Goal: Information Seeking & Learning: Learn about a topic

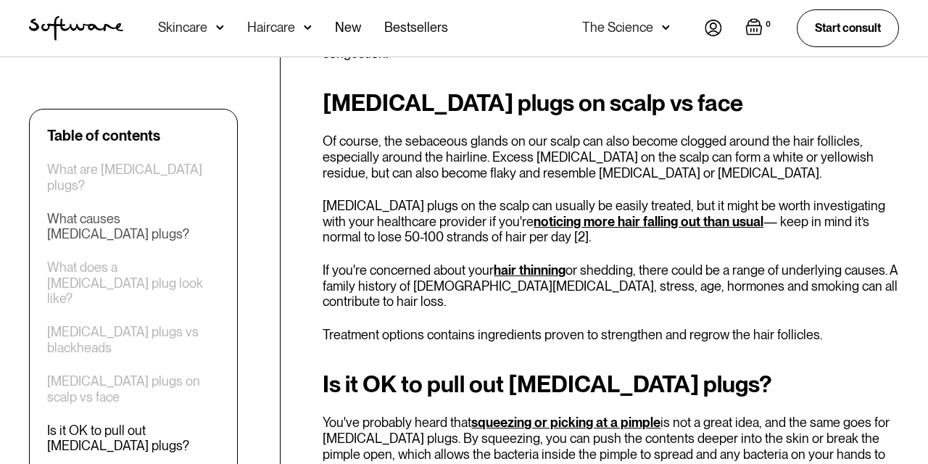
click at [117, 211] on div "What causes [MEDICAL_DATA] plugs?" at bounding box center [133, 226] width 173 height 31
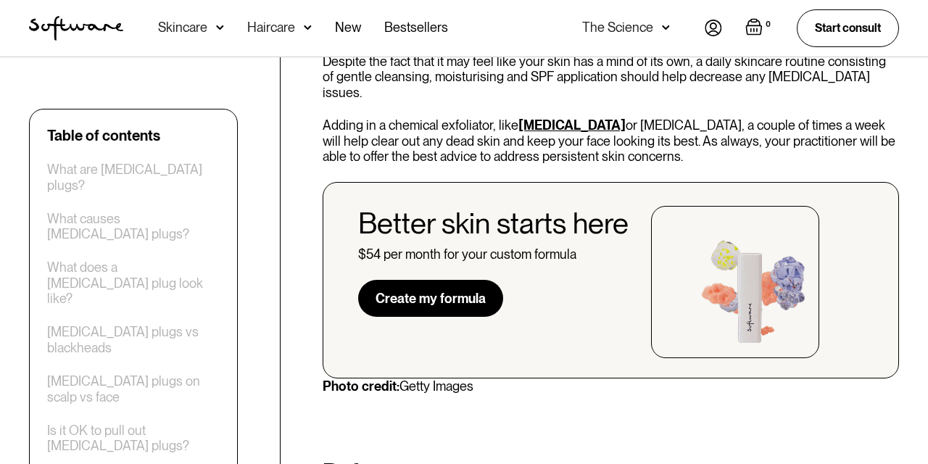
scroll to position [3290, 0]
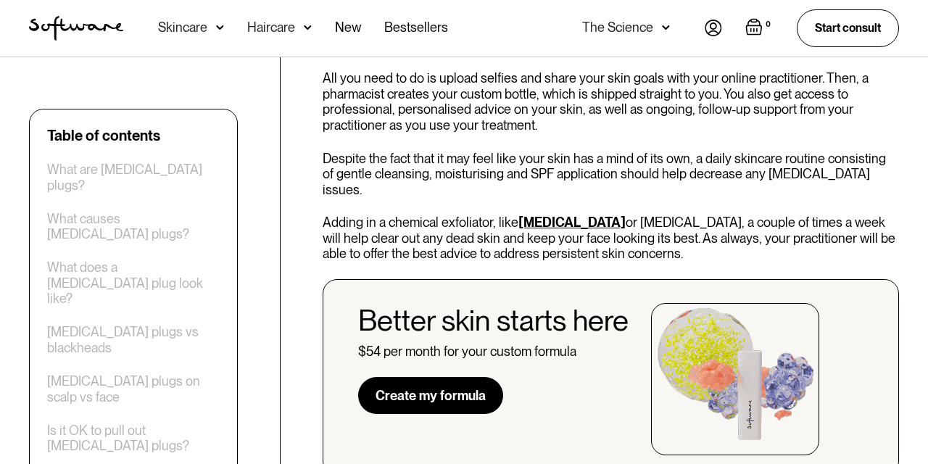
click at [283, 21] on div "Haircare" at bounding box center [271, 27] width 48 height 15
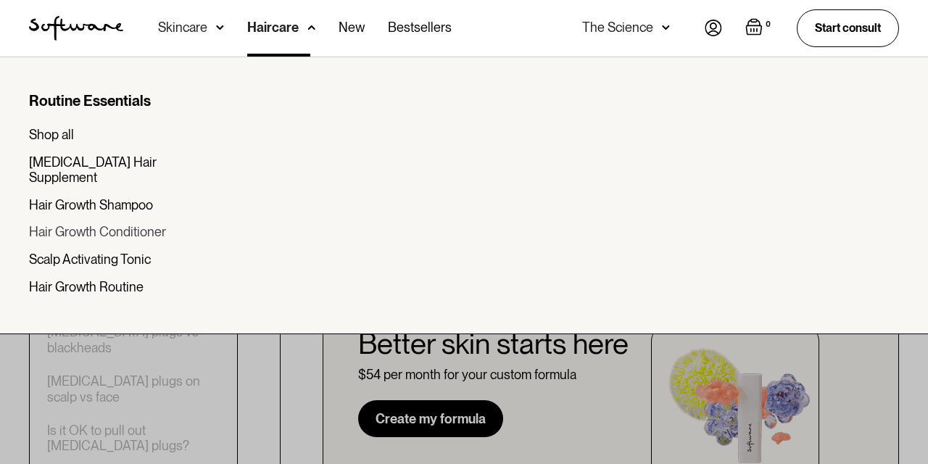
scroll to position [3265, 0]
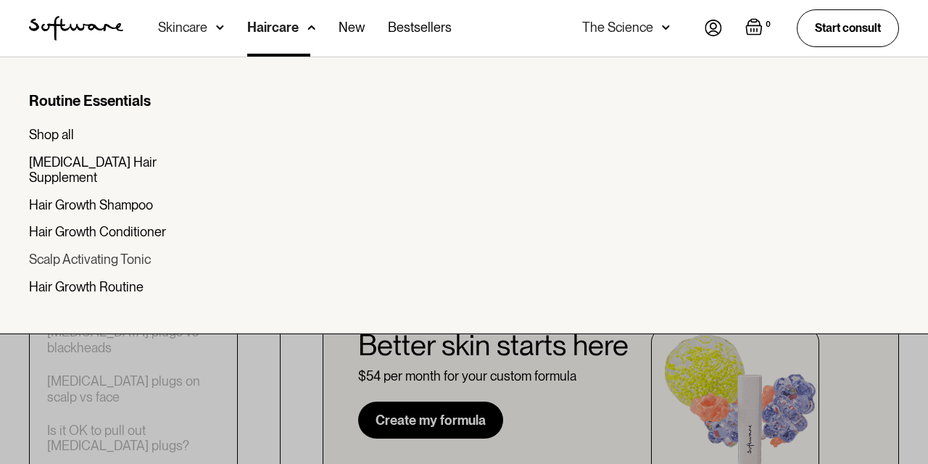
click at [117, 252] on div "Scalp Activating Tonic" at bounding box center [90, 260] width 122 height 16
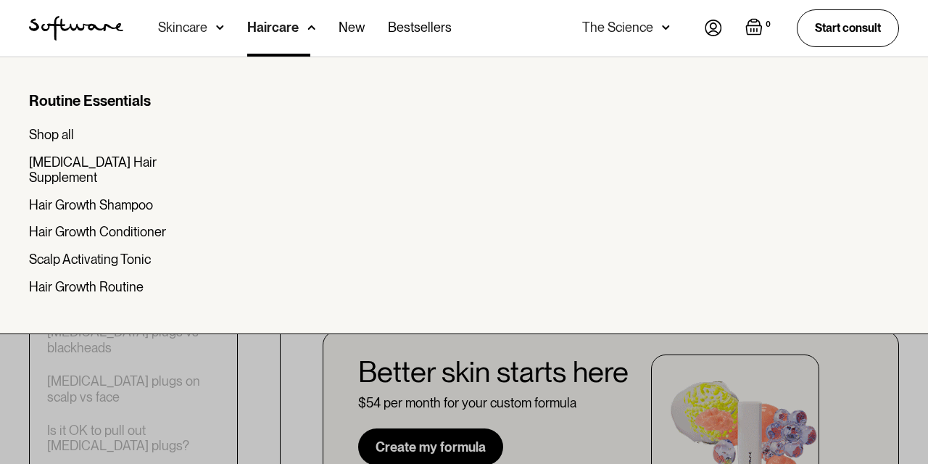
scroll to position [3236, 0]
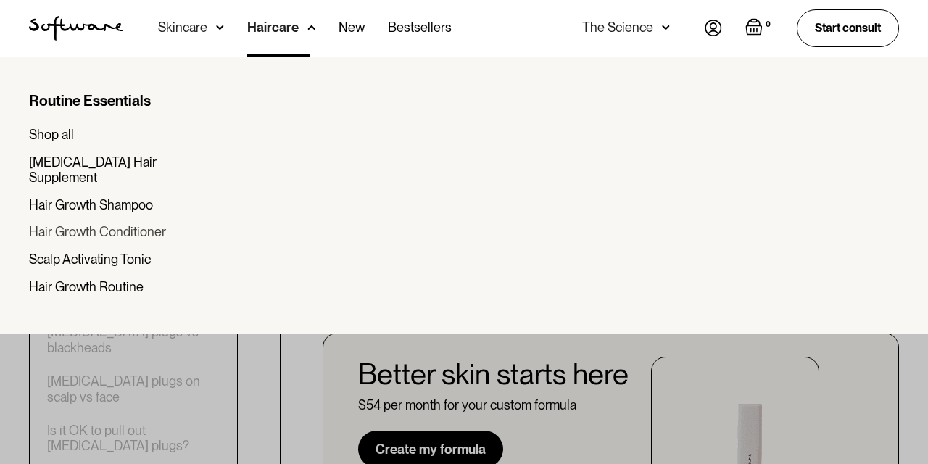
click at [92, 224] on div "Hair Growth Conditioner" at bounding box center [97, 232] width 137 height 16
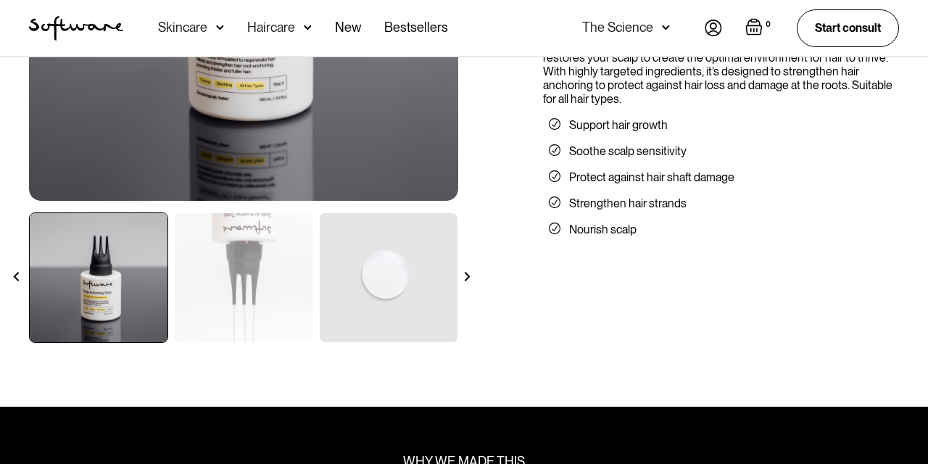
scroll to position [341, 0]
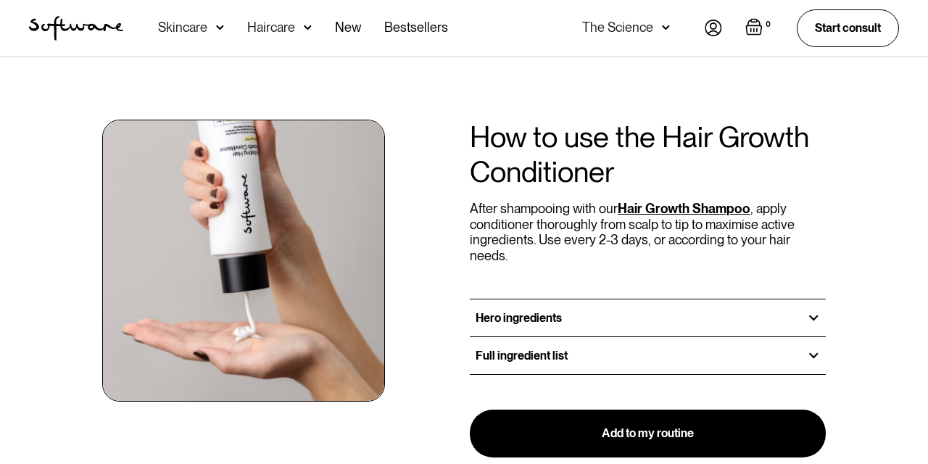
scroll to position [1556, 0]
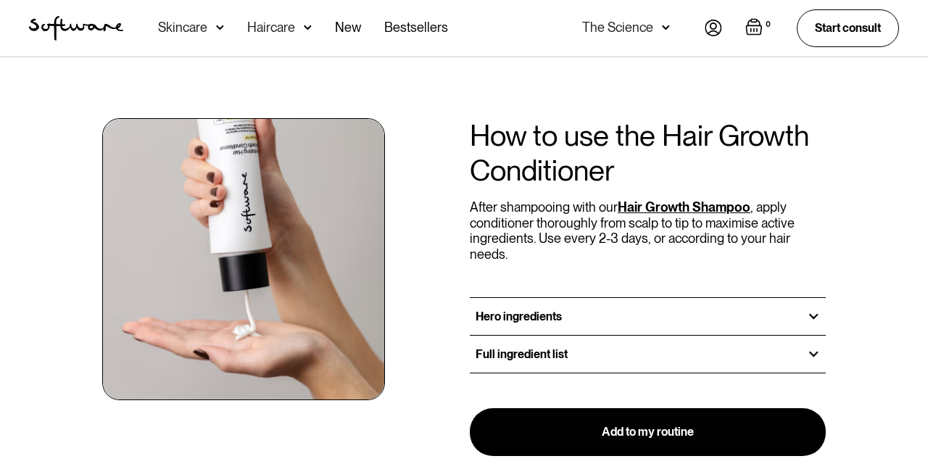
click at [820, 310] on div at bounding box center [813, 316] width 13 height 13
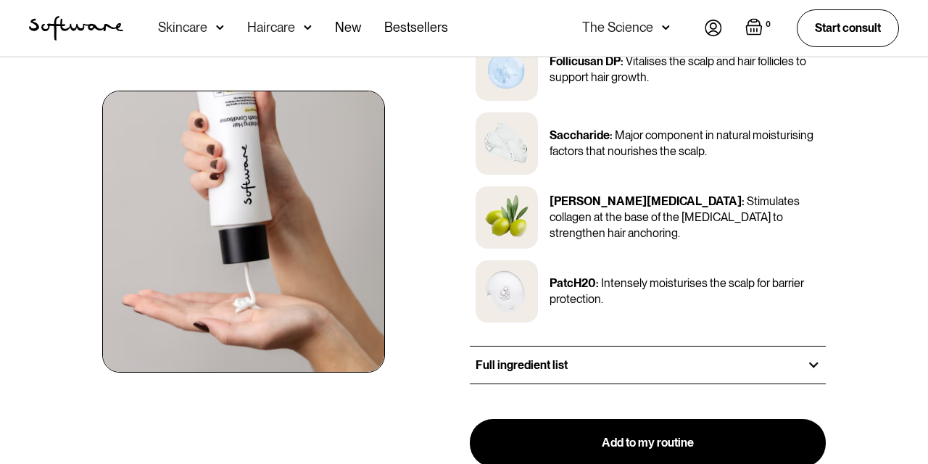
scroll to position [1855, 0]
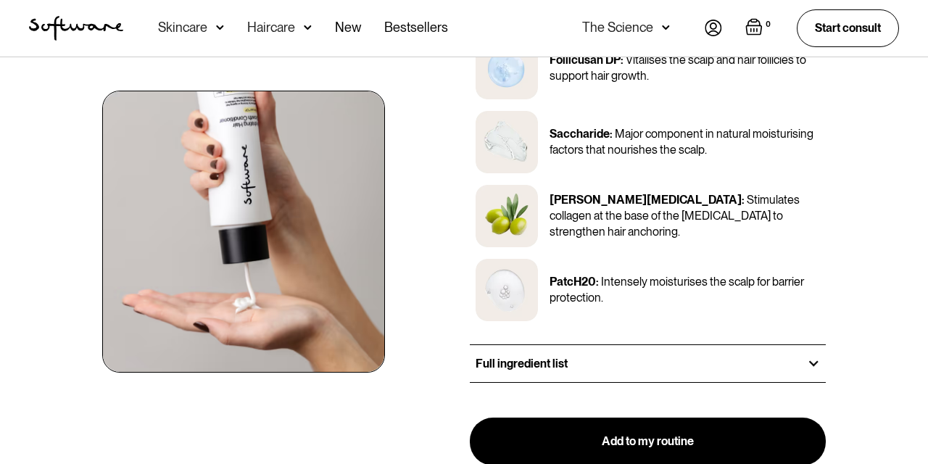
click at [766, 345] on div "Full ingredient list" at bounding box center [648, 363] width 356 height 37
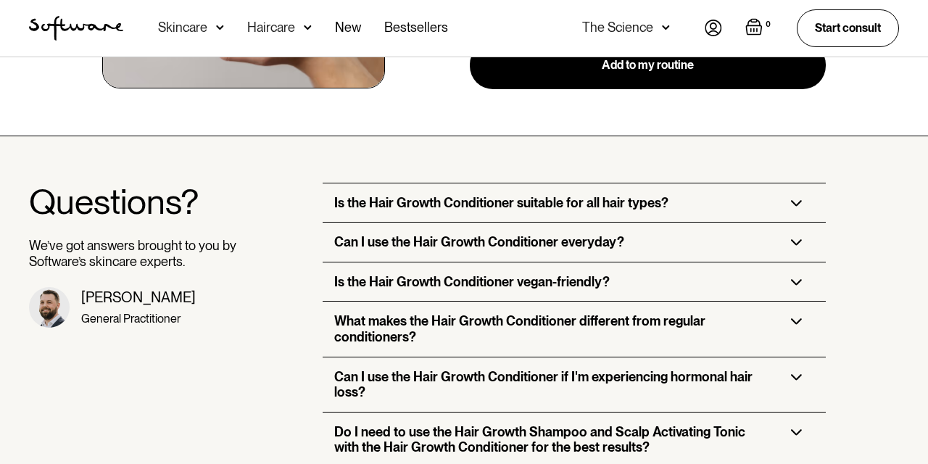
scroll to position [2487, 0]
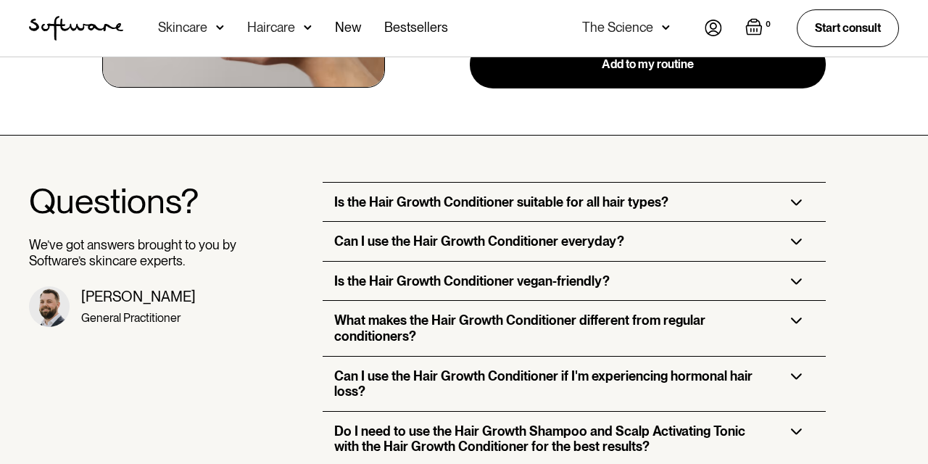
click at [592, 368] on h3 "Can I use the Hair Growth Conditioner if I'm experiencing hormonal hair loss?" at bounding box center [550, 383] width 433 height 31
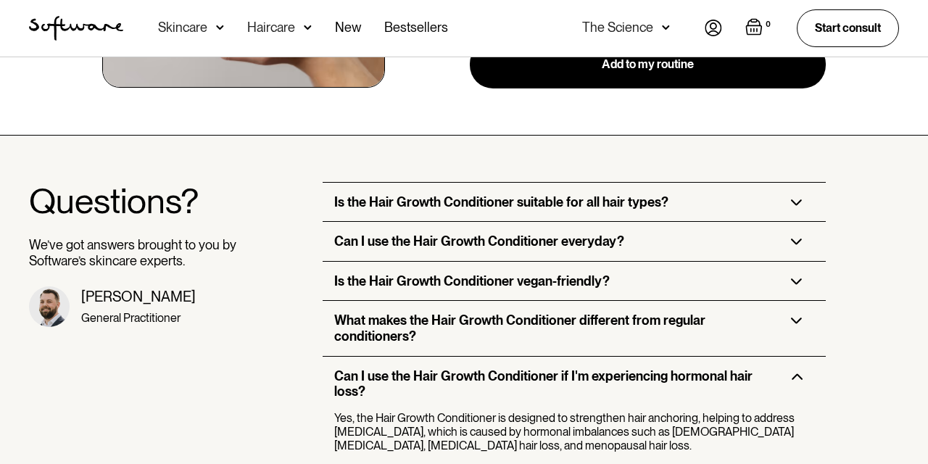
click at [592, 368] on h3 "Can I use the Hair Growth Conditioner if I'm experiencing hormonal hair loss?" at bounding box center [550, 383] width 433 height 31
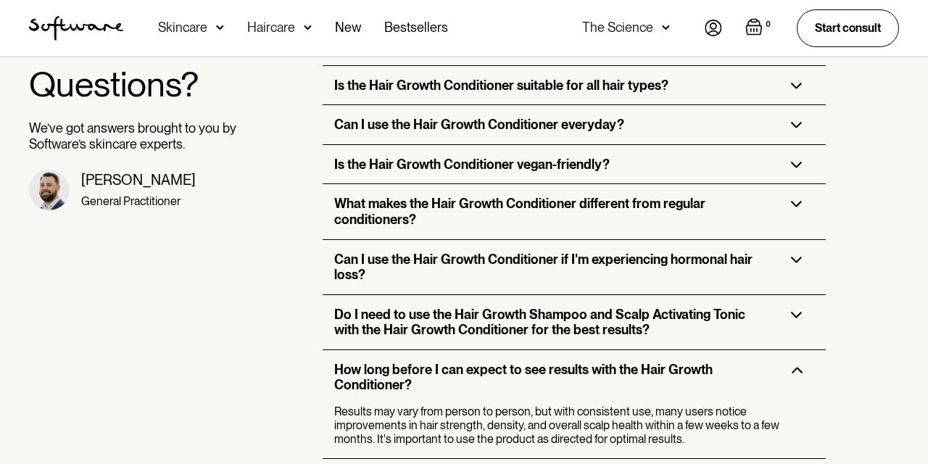
scroll to position [2607, 1]
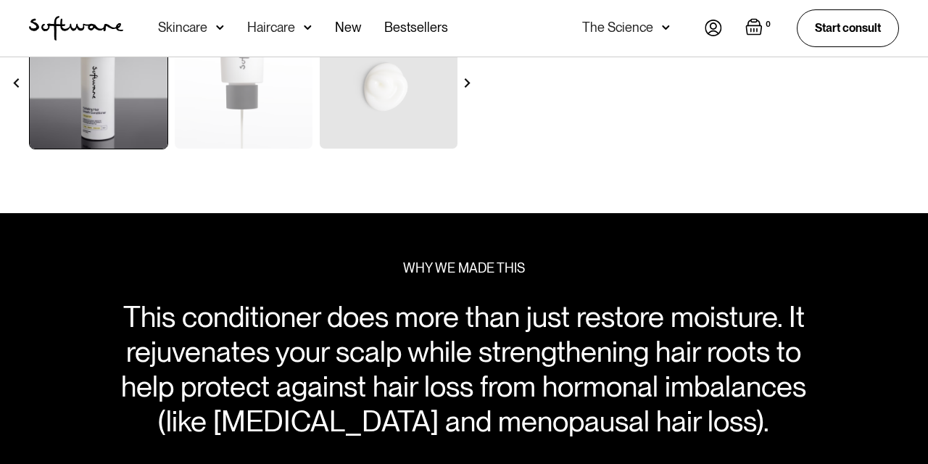
scroll to position [515, 0]
